Goal: Information Seeking & Learning: Learn about a topic

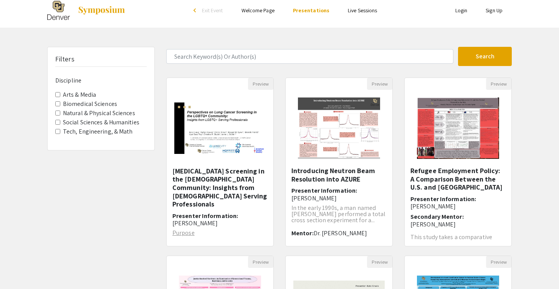
scroll to position [12, 0]
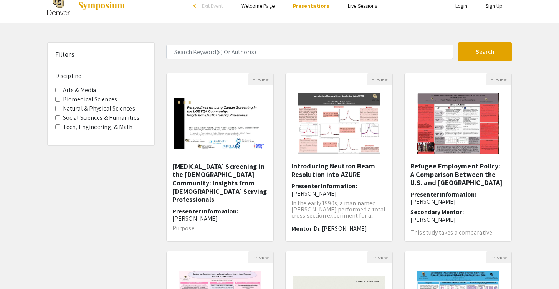
click at [254, 60] on form "Search" at bounding box center [339, 51] width 357 height 19
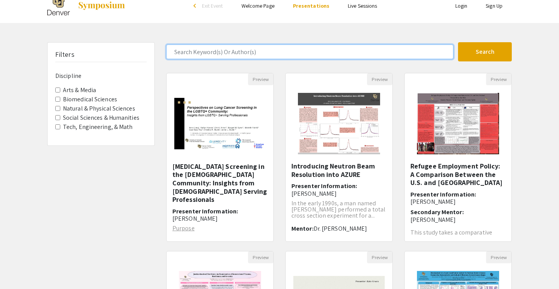
click at [252, 51] on input "Search Keyword(s) Or Author(s)" at bounding box center [309, 52] width 287 height 15
type input "[PERSON_NAME]"
click at [458, 42] on button "Search" at bounding box center [485, 51] width 54 height 19
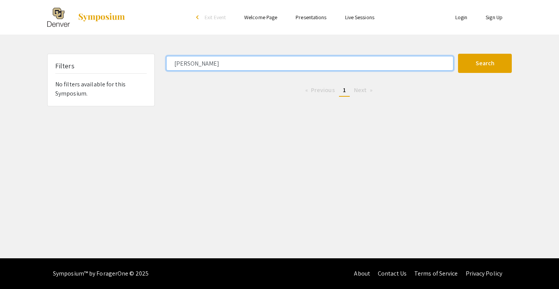
drag, startPoint x: 257, startPoint y: 63, endPoint x: 163, endPoint y: 49, distance: 95.2
click at [164, 50] on div "Skip navigation arrow_back_ios Exit Event Welcome Page Presentations Live Sessi…" at bounding box center [279, 129] width 559 height 259
type input "R"
click at [458, 54] on button "Search" at bounding box center [485, 63] width 54 height 19
drag, startPoint x: 205, startPoint y: 65, endPoint x: 149, endPoint y: 62, distance: 56.2
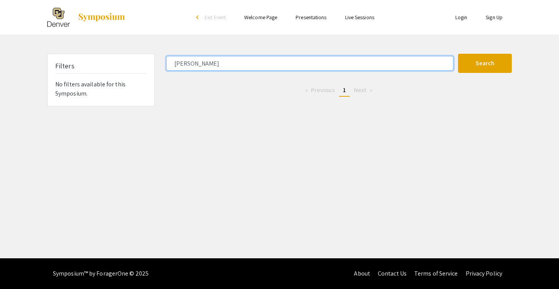
click at [149, 62] on div "Filters No filters available for this Symposium. [PERSON_NAME] Search 0 Results…" at bounding box center [279, 80] width 476 height 53
type input "Minan"
click at [458, 54] on button "Search" at bounding box center [485, 63] width 54 height 19
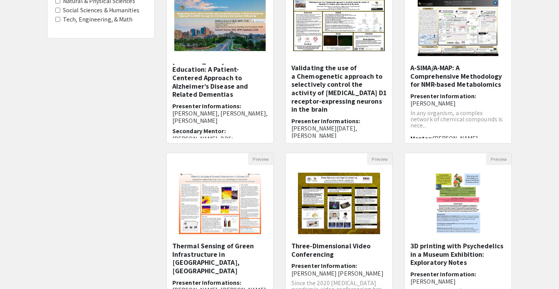
scroll to position [13, 0]
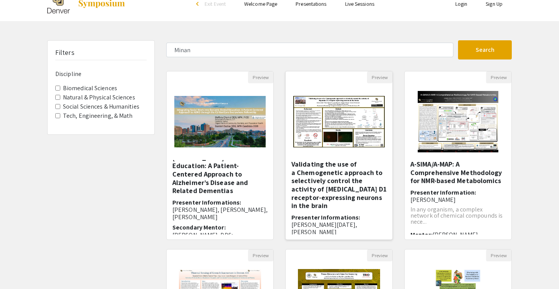
click at [336, 122] on img at bounding box center [339, 121] width 107 height 67
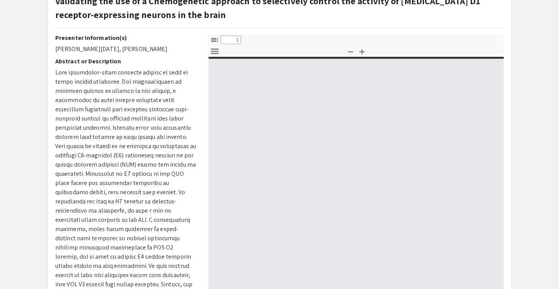
scroll to position [61, 0]
select select "custom"
type input "0"
select select "custom"
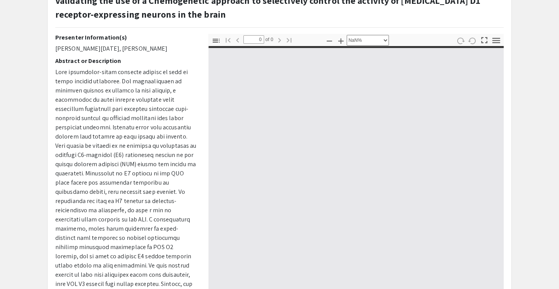
type input "1"
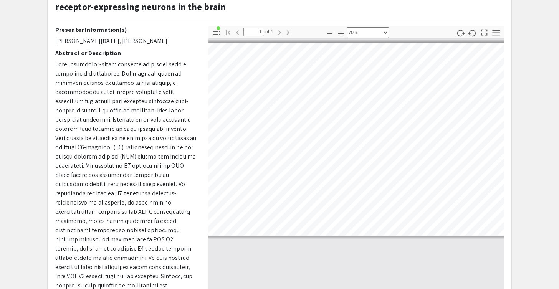
scroll to position [0, 10]
select select "custom"
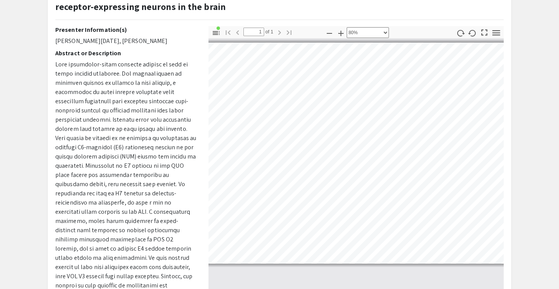
scroll to position [0, 72]
